Goal: Information Seeking & Learning: Learn about a topic

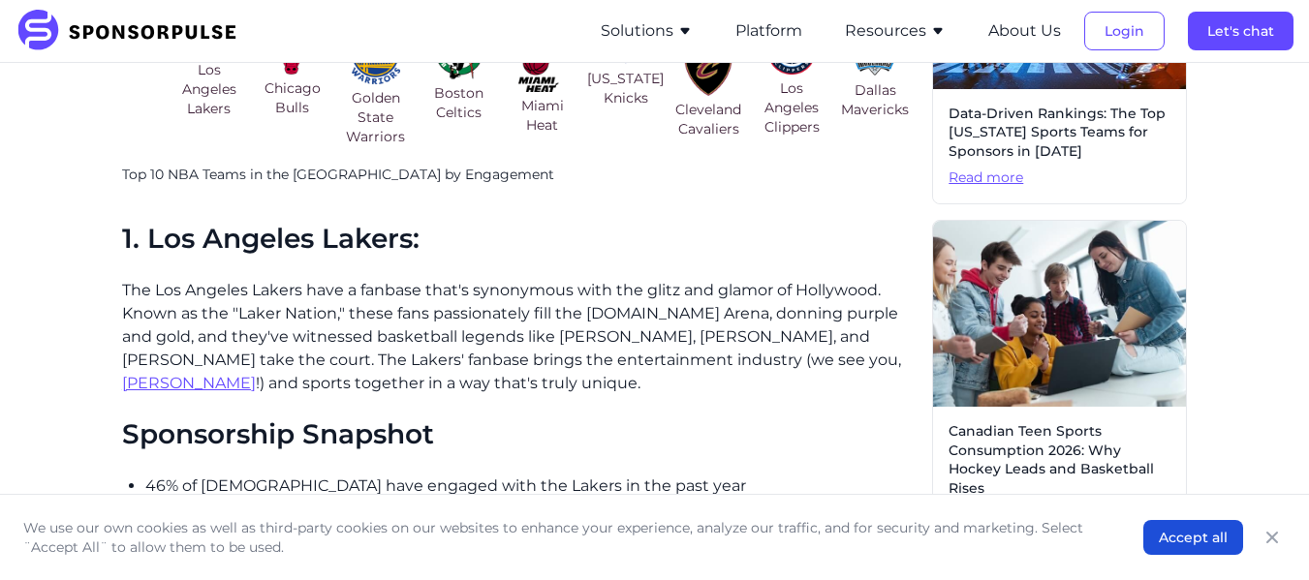
scroll to position [1000, 0]
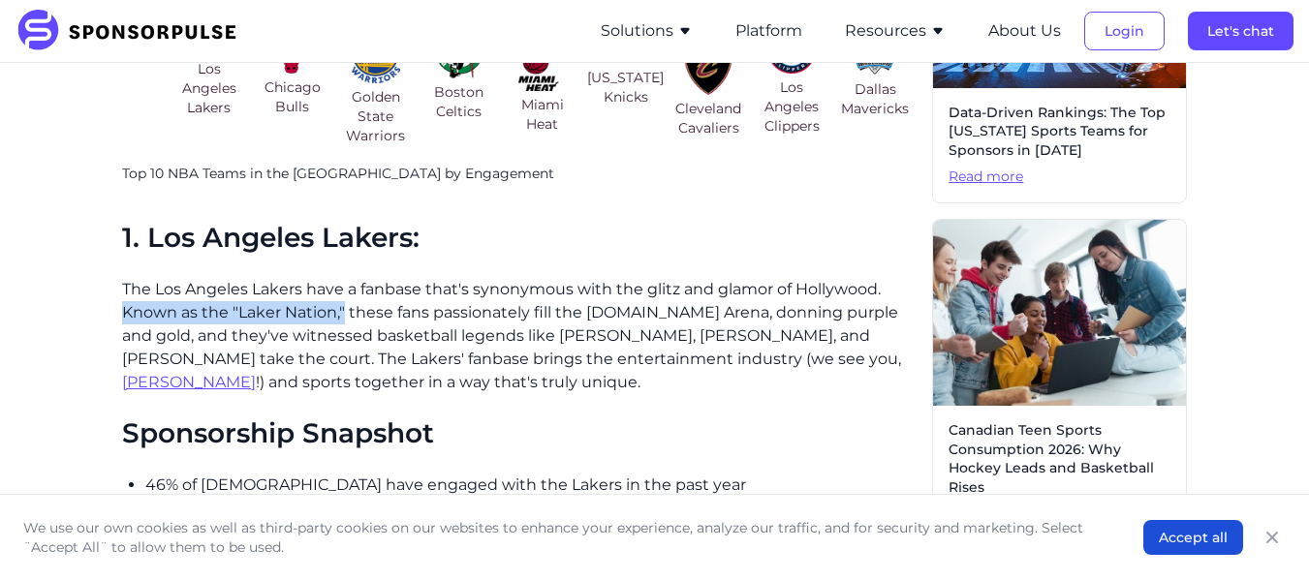
drag, startPoint x: 119, startPoint y: 310, endPoint x: 345, endPoint y: 310, distance: 225.8
copy p "Known as the "Laker Nation,""
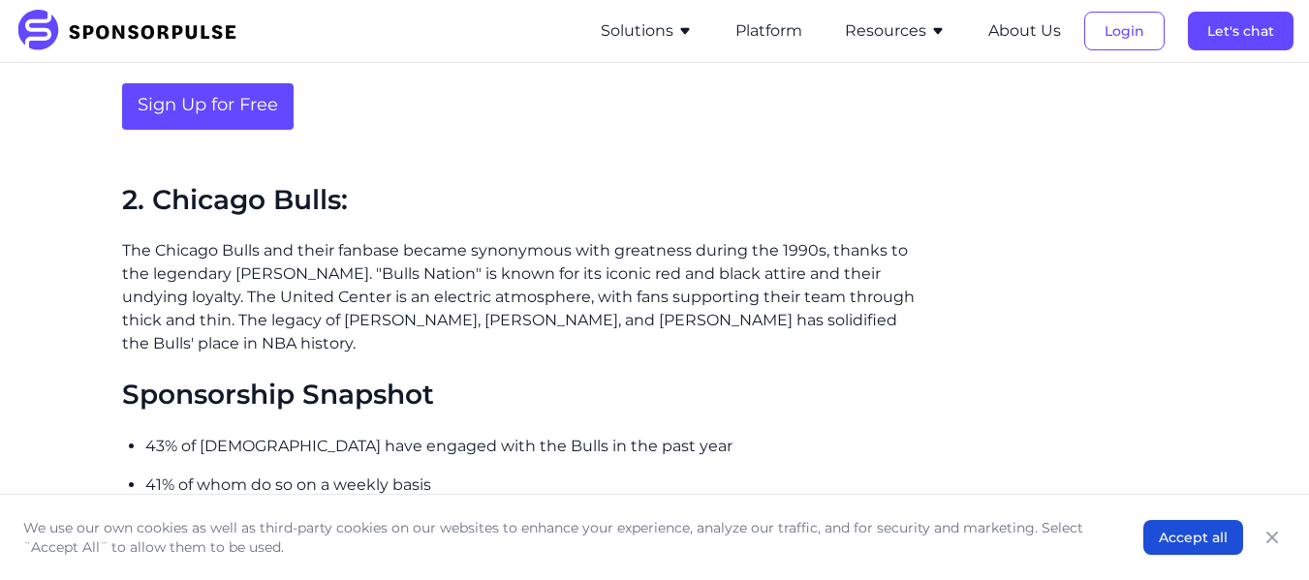
scroll to position [1609, 0]
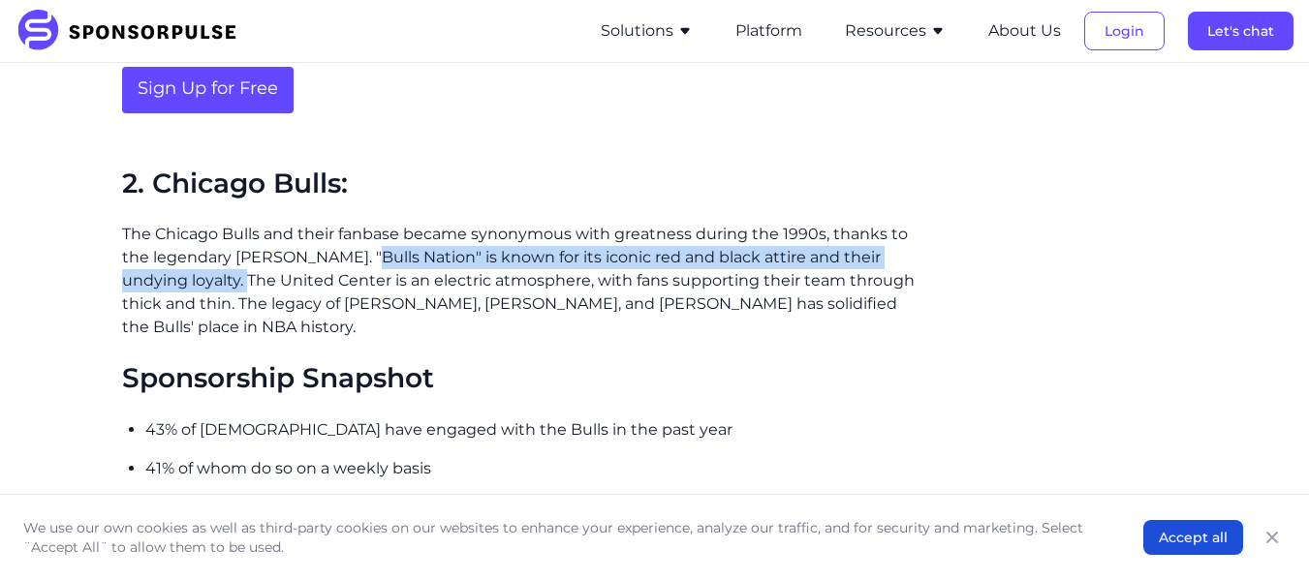
drag, startPoint x: 359, startPoint y: 253, endPoint x: 244, endPoint y: 286, distance: 119.9
click at [244, 286] on p "The Chicago Bulls and their fanbase became synonymous with greatness during the…" at bounding box center [519, 281] width 795 height 116
copy p ""Bulls Nation" is known for its iconic red and black attire and their undying l…"
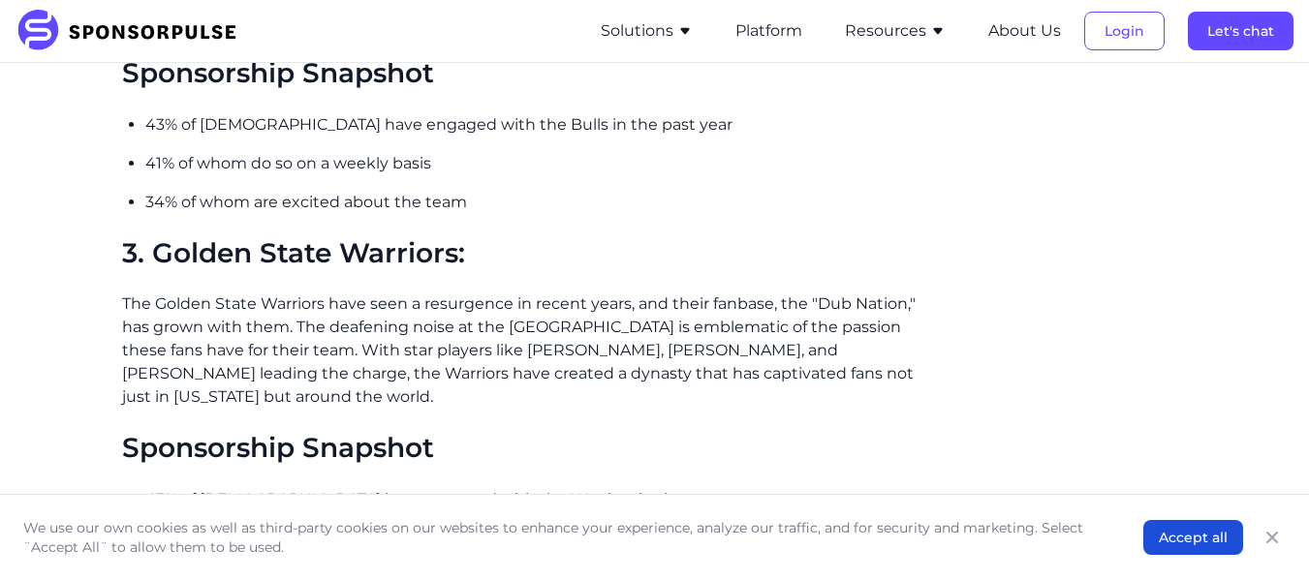
scroll to position [1915, 0]
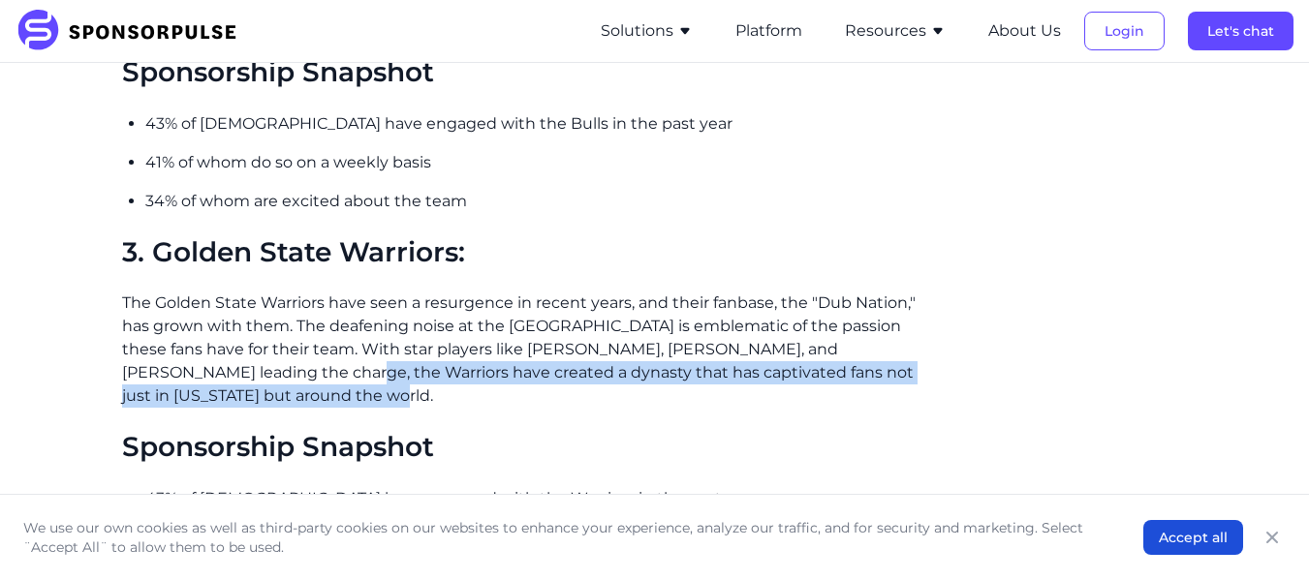
drag, startPoint x: 274, startPoint y: 368, endPoint x: 301, endPoint y: 401, distance: 42.7
click at [301, 401] on p "The Golden State Warriors have seen a resurgence in recent years, and their fan…" at bounding box center [519, 350] width 795 height 116
copy p "the Warriors have created a dynasty that has captivated fans not just in [US_ST…"
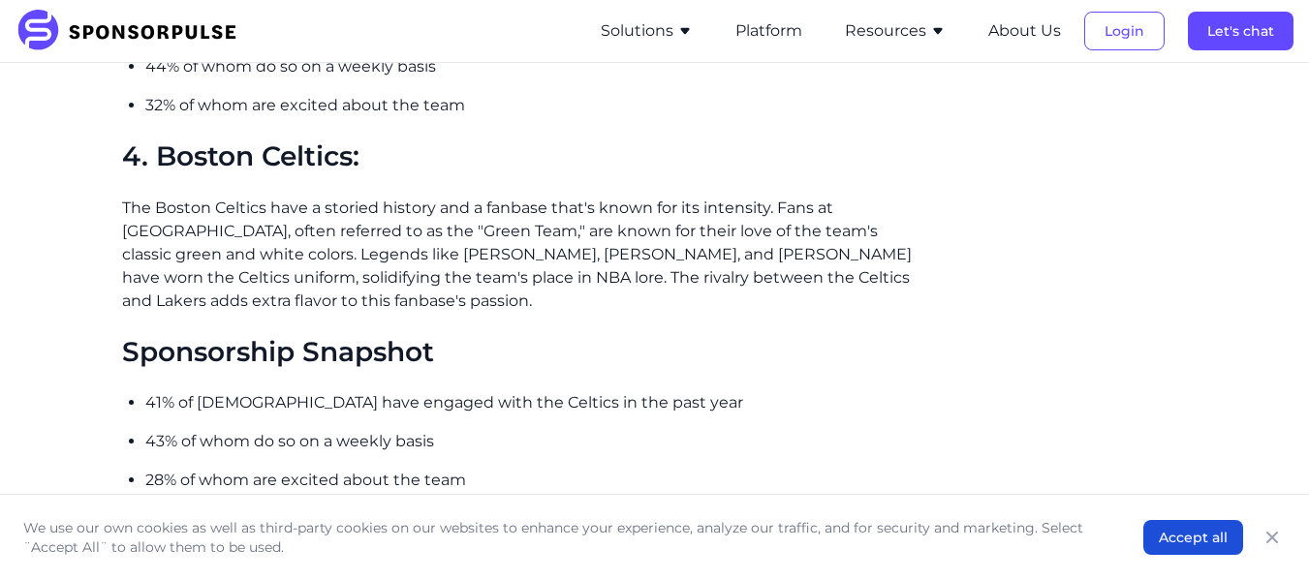
scroll to position [2387, 0]
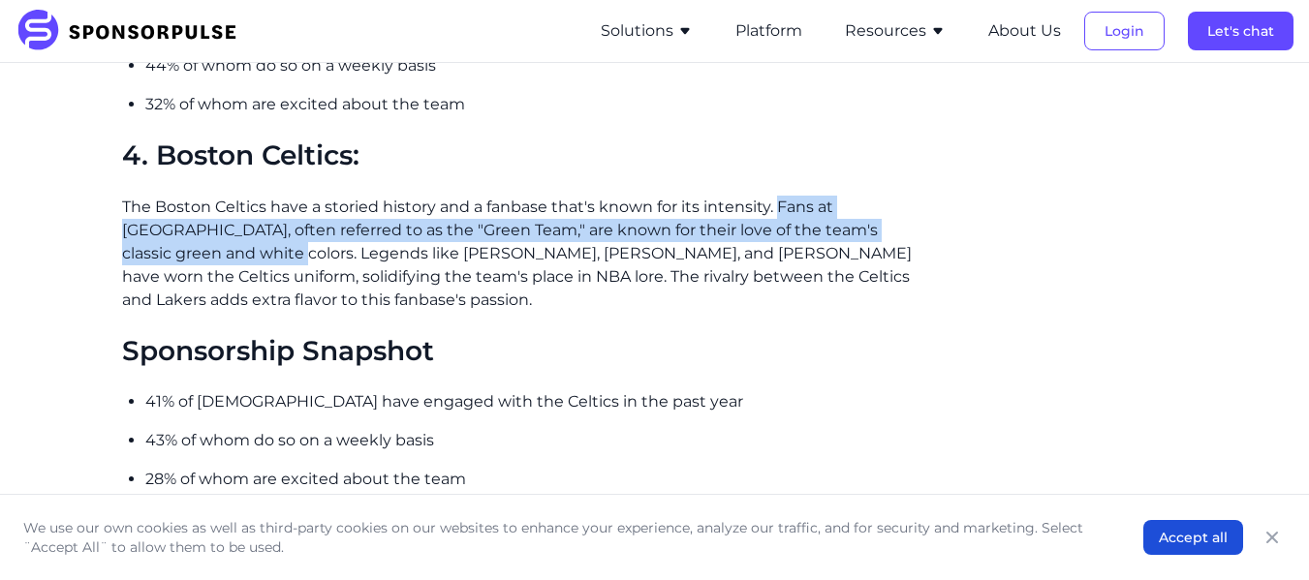
drag, startPoint x: 776, startPoint y: 203, endPoint x: 226, endPoint y: 254, distance: 552.8
click at [226, 254] on p "The Boston Celtics have a storied history and a fanbase that's known for its in…" at bounding box center [519, 254] width 795 height 116
copy p "Fans at [GEOGRAPHIC_DATA], often referred to as the "Green Team," are known for…"
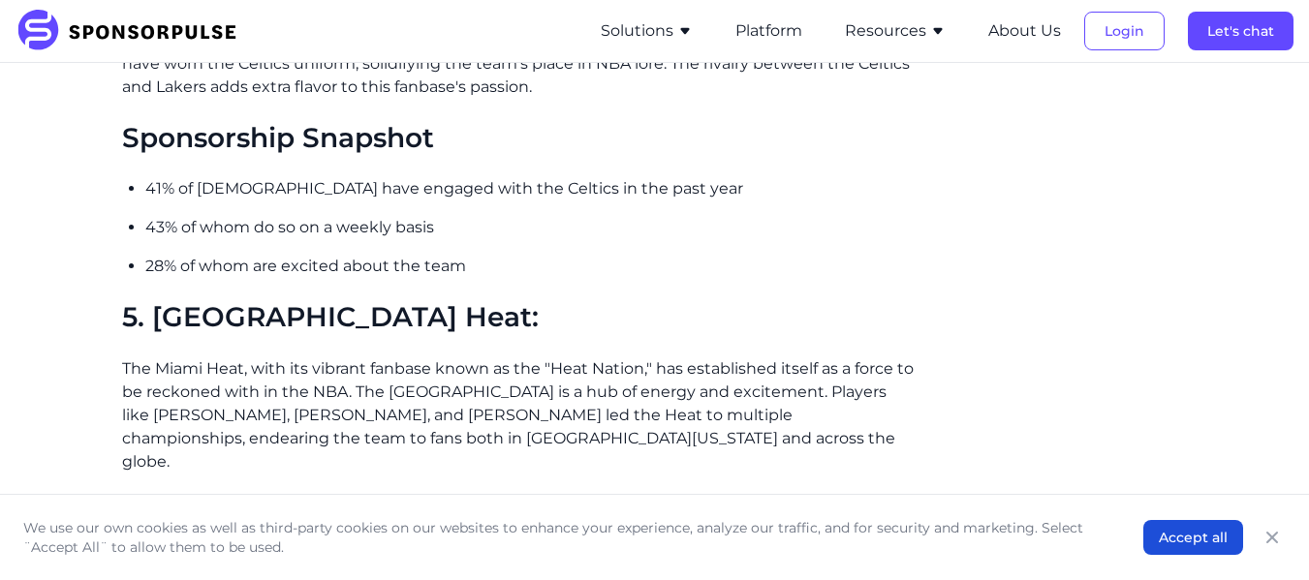
scroll to position [2601, 0]
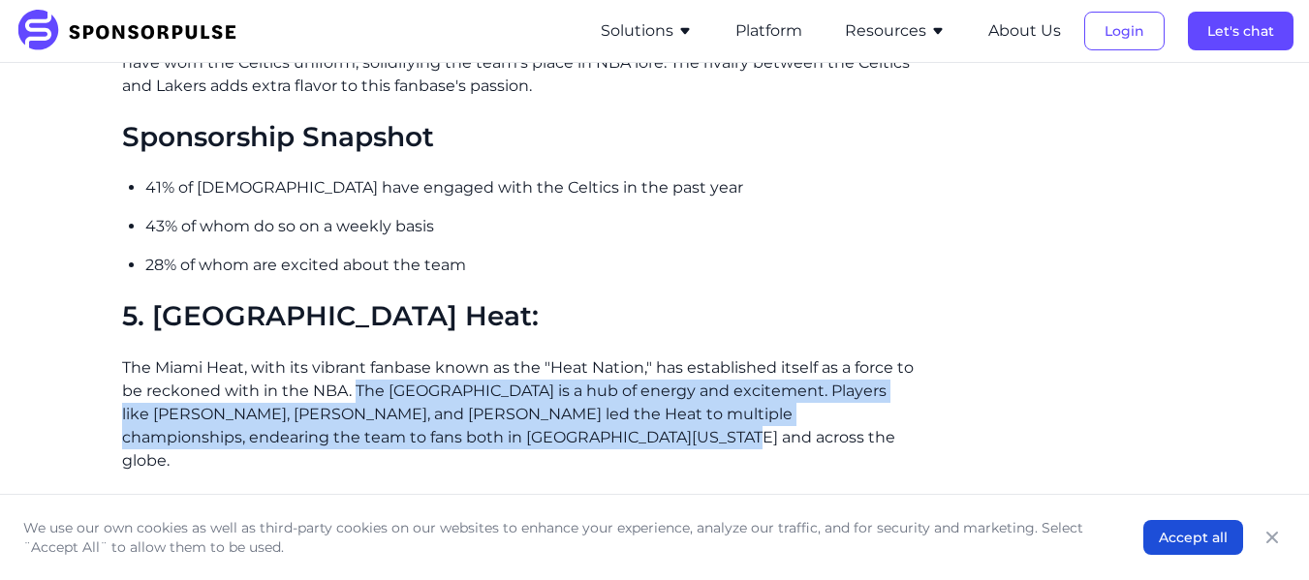
drag, startPoint x: 354, startPoint y: 380, endPoint x: 573, endPoint y: 435, distance: 225.8
click at [573, 435] on p "The Miami Heat, with its vibrant fanbase known as the "Heat Nation," has establ…" at bounding box center [519, 415] width 795 height 116
copy p "The [GEOGRAPHIC_DATA] is a hub of energy and excitement. Players like [PERSON_N…"
